Goal: Transaction & Acquisition: Purchase product/service

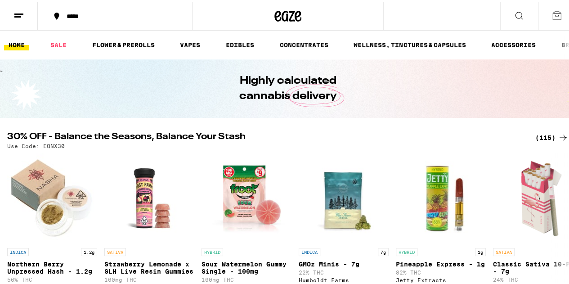
click at [296, 16] on icon at bounding box center [287, 14] width 27 height 16
